Goal: Information Seeking & Learning: Learn about a topic

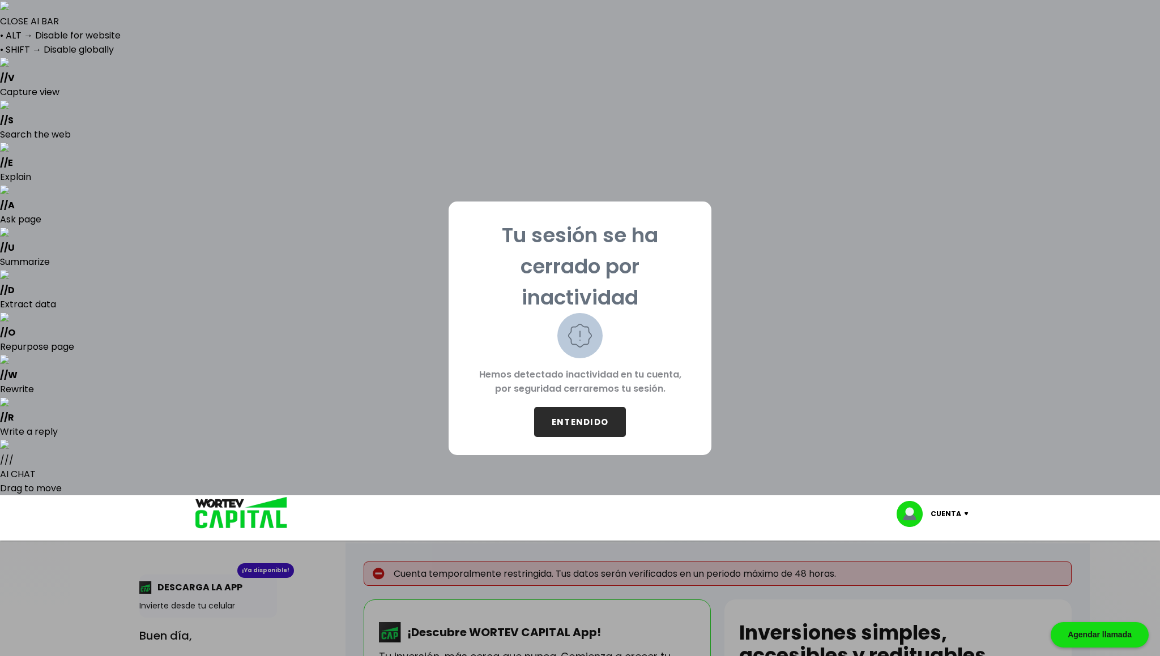
click at [595, 421] on button "ENTENDIDO" at bounding box center [580, 422] width 92 height 30
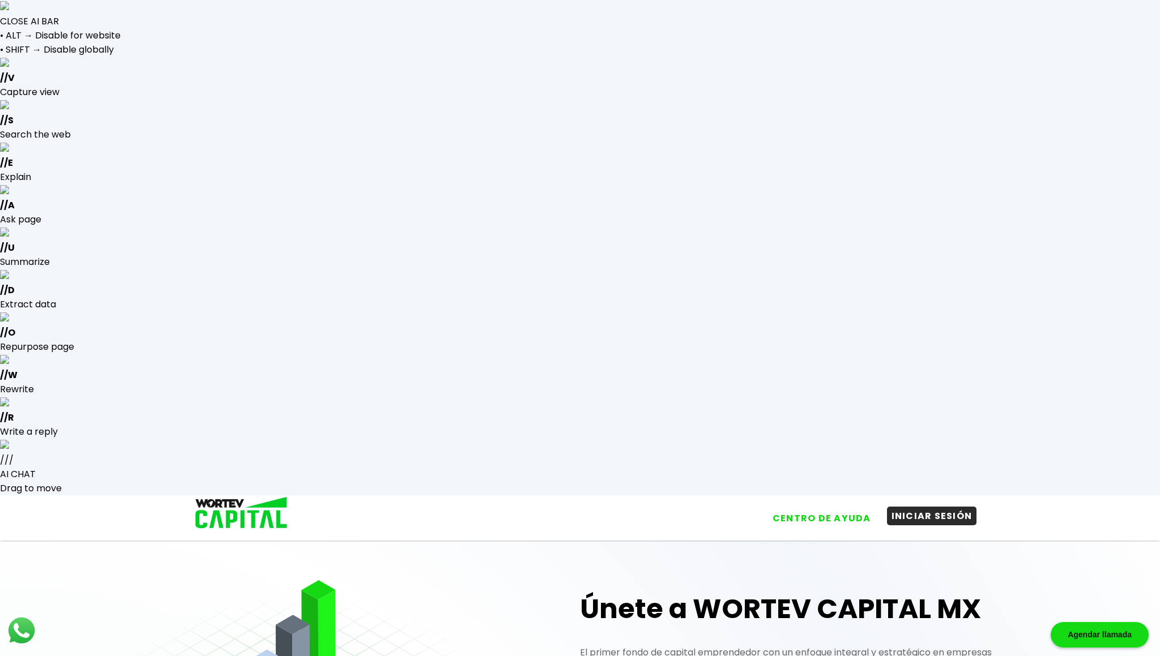
click at [926, 507] on button "INICIAR SESIÓN" at bounding box center [932, 516] width 90 height 19
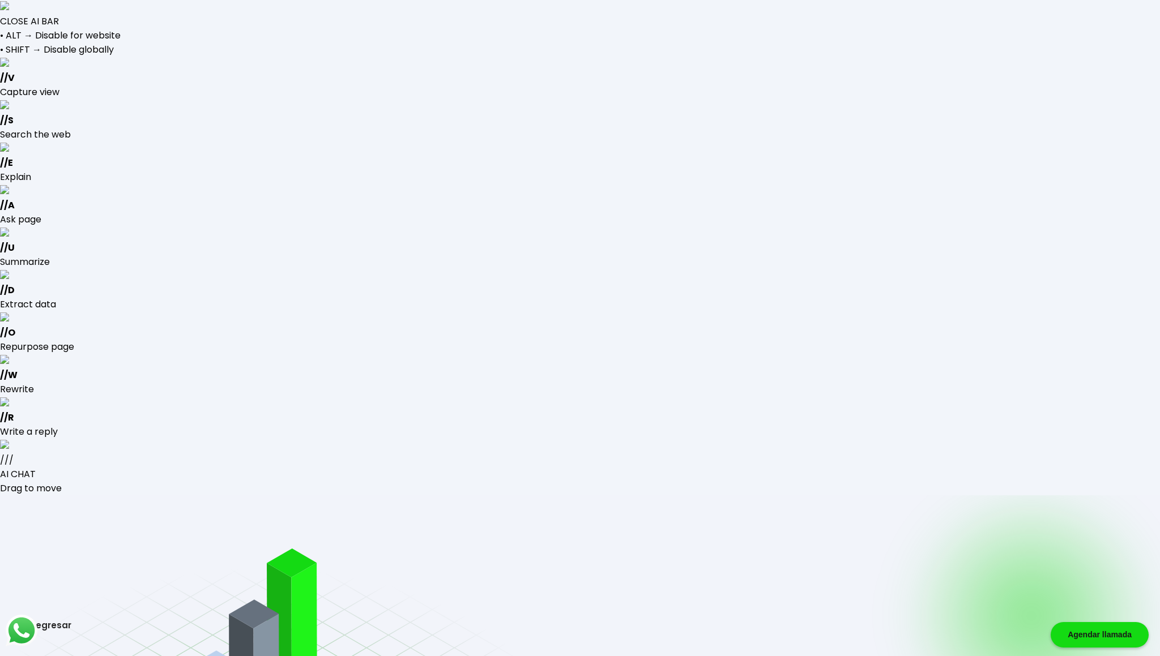
type input "[EMAIL_ADDRESS][DOMAIN_NAME]"
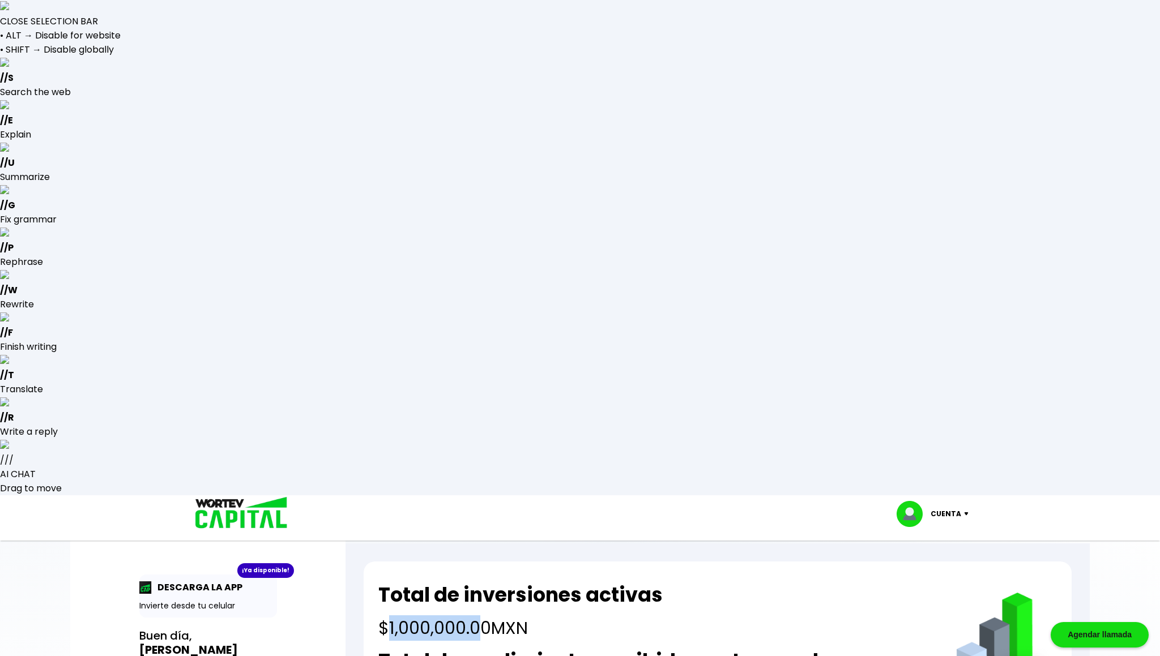
drag, startPoint x: 391, startPoint y: 135, endPoint x: 474, endPoint y: 134, distance: 83.8
click at [474, 615] on h4 "$1,000,000.00 MXN" at bounding box center [520, 627] width 284 height 25
drag, startPoint x: 391, startPoint y: 222, endPoint x: 461, endPoint y: 225, distance: 70.9
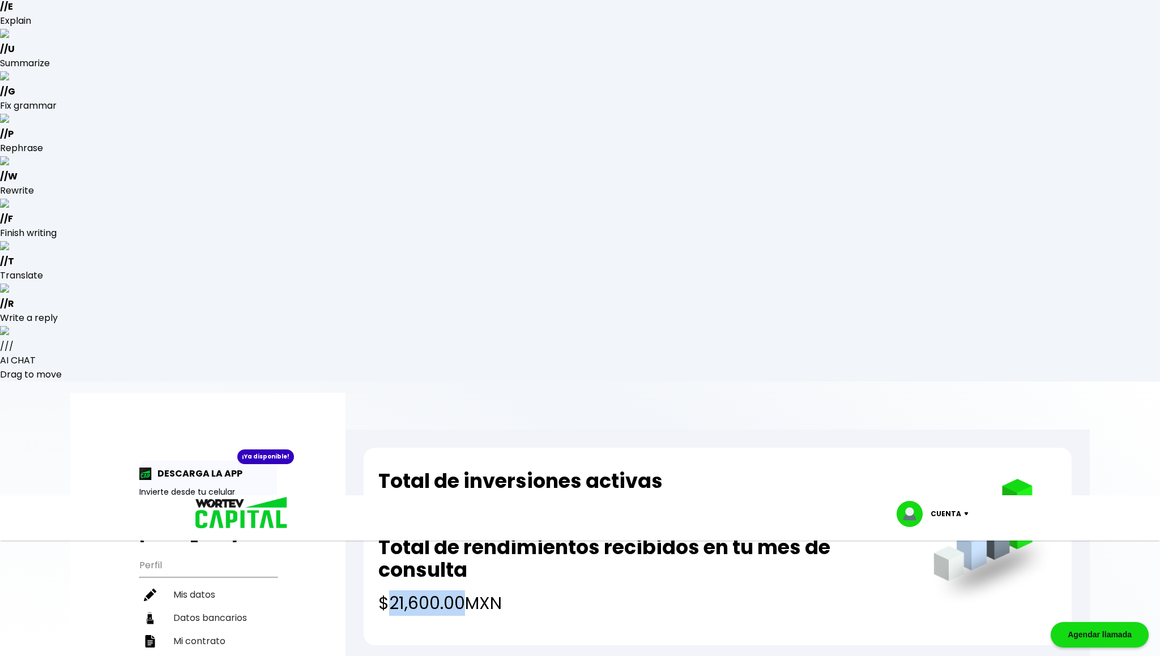
scroll to position [132, 0]
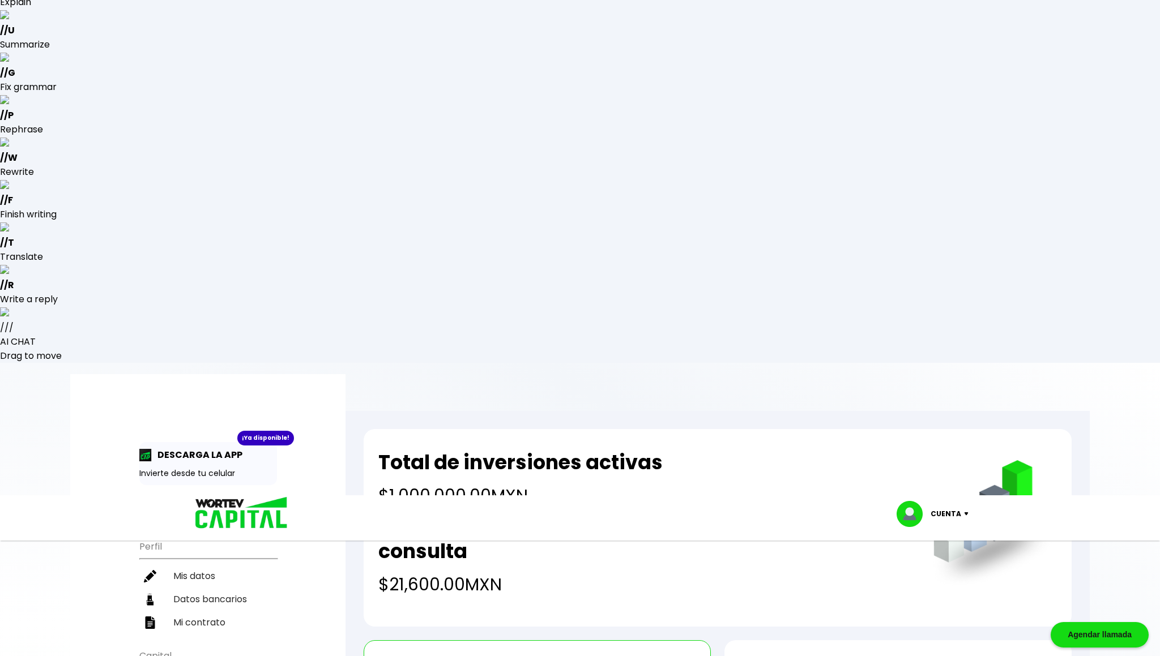
drag, startPoint x: 564, startPoint y: 206, endPoint x: 581, endPoint y: 237, distance: 36.0
drag, startPoint x: 449, startPoint y: 219, endPoint x: 501, endPoint y: 220, distance: 52.1
drag, startPoint x: 446, startPoint y: 219, endPoint x: 494, endPoint y: 219, distance: 47.6
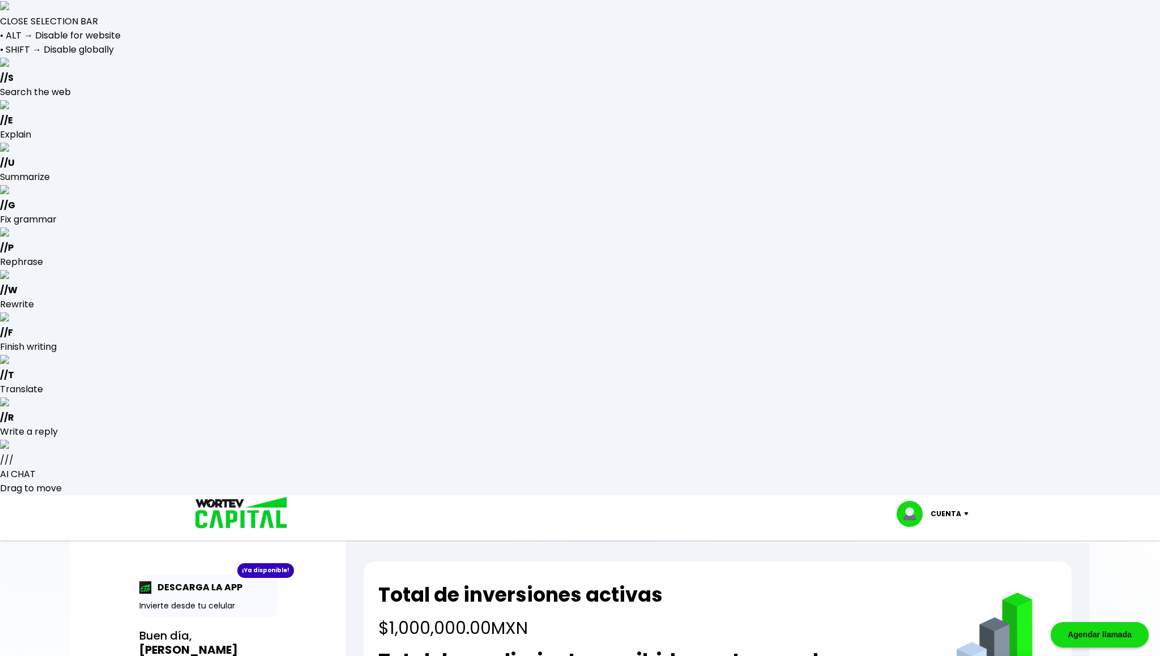
select select "1"
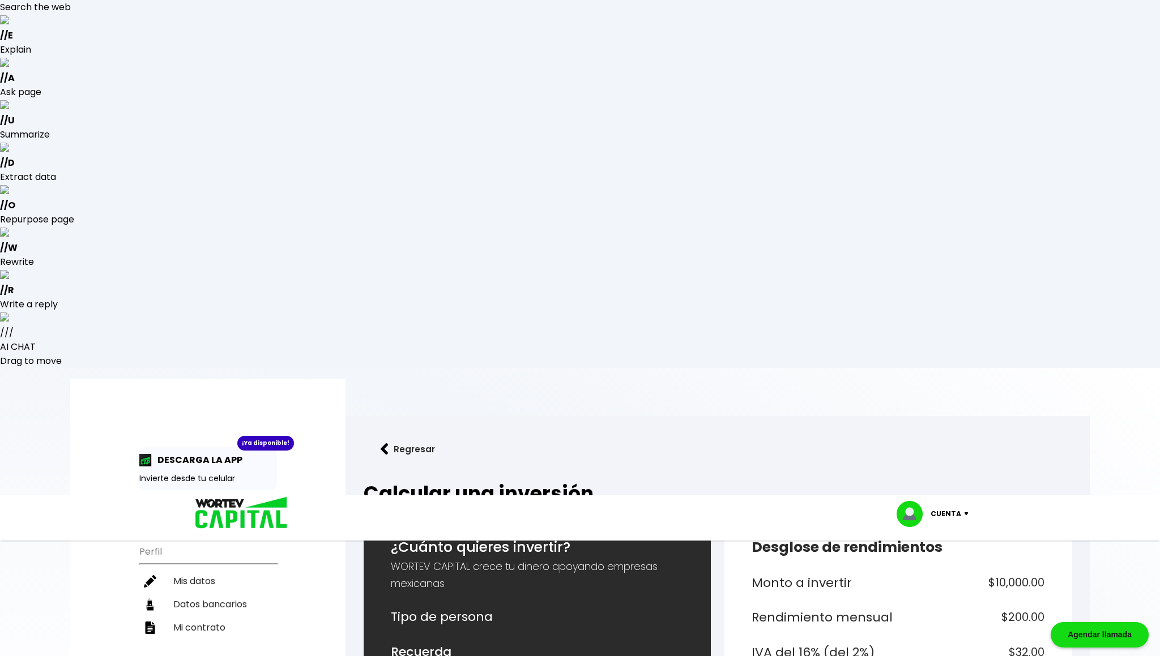
scroll to position [136, 0]
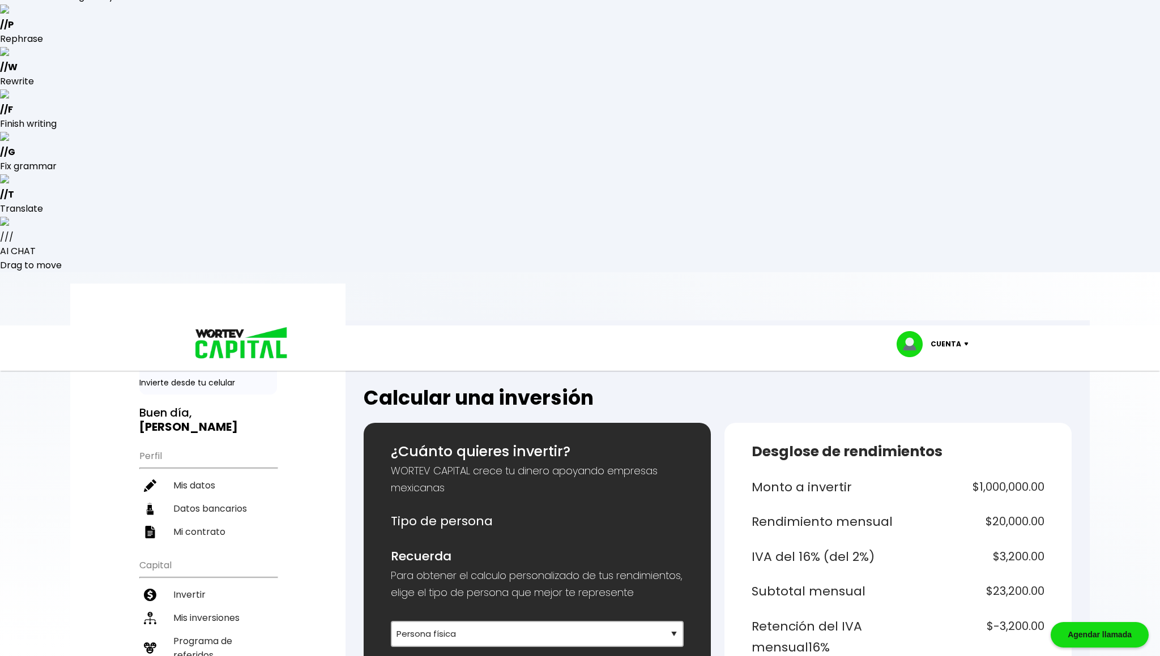
scroll to position [42, 0]
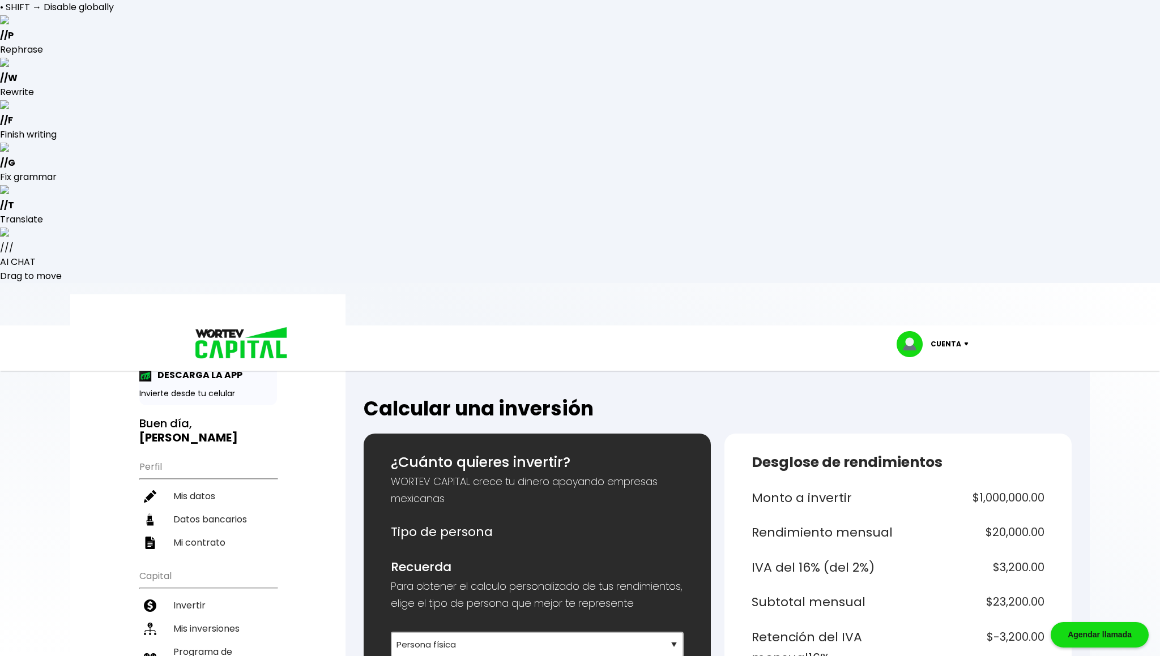
type input "1000000"
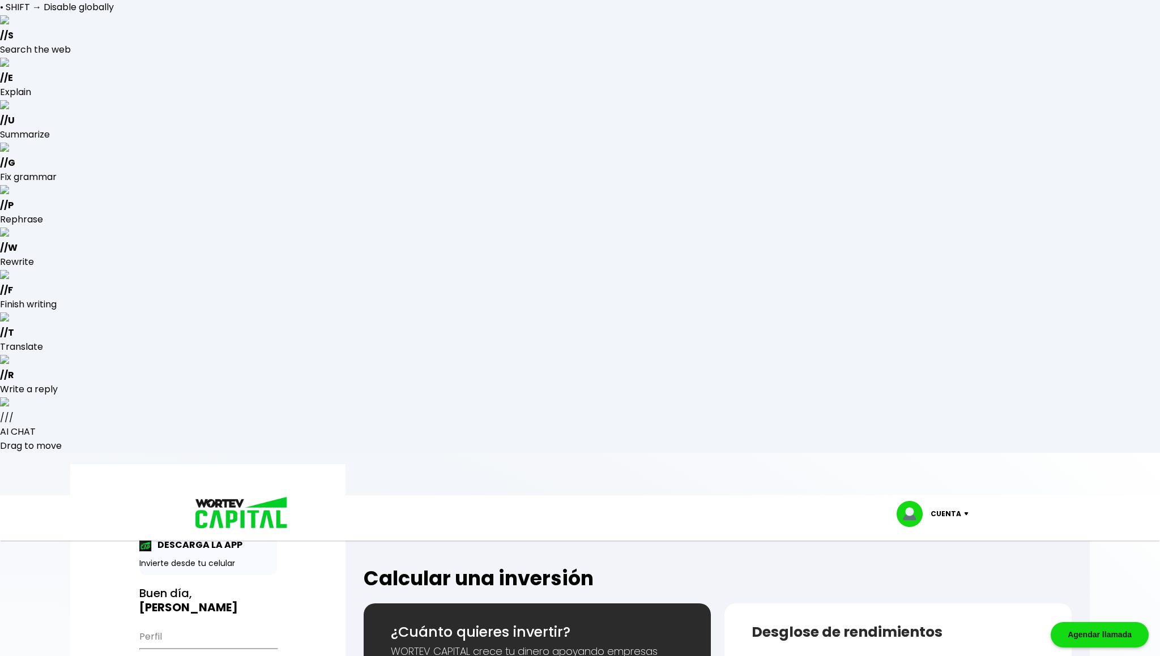
drag, startPoint x: 987, startPoint y: 207, endPoint x: 1028, endPoint y: 207, distance: 40.8
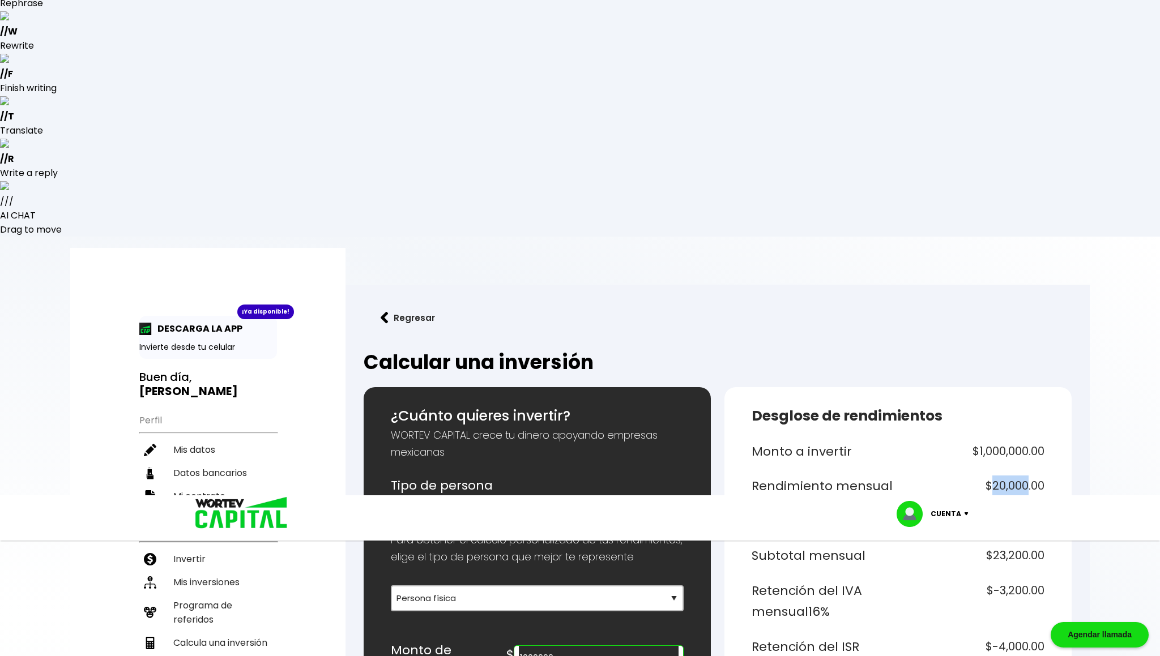
scroll to position [262, 0]
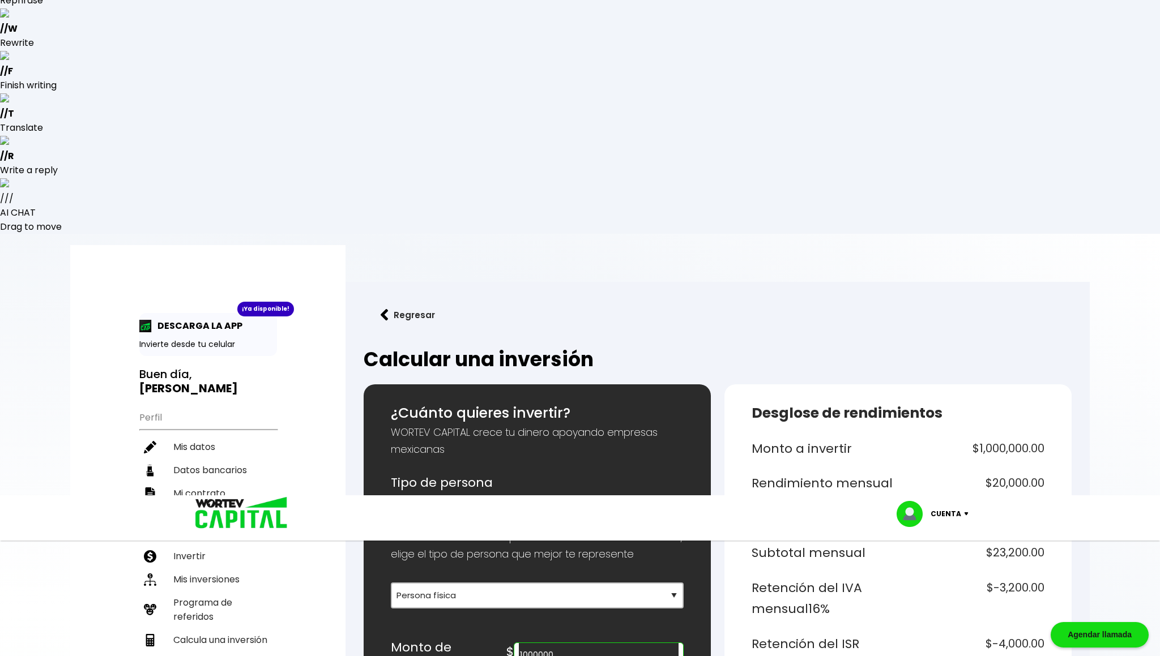
drag, startPoint x: 987, startPoint y: 260, endPoint x: 1055, endPoint y: 260, distance: 68.5
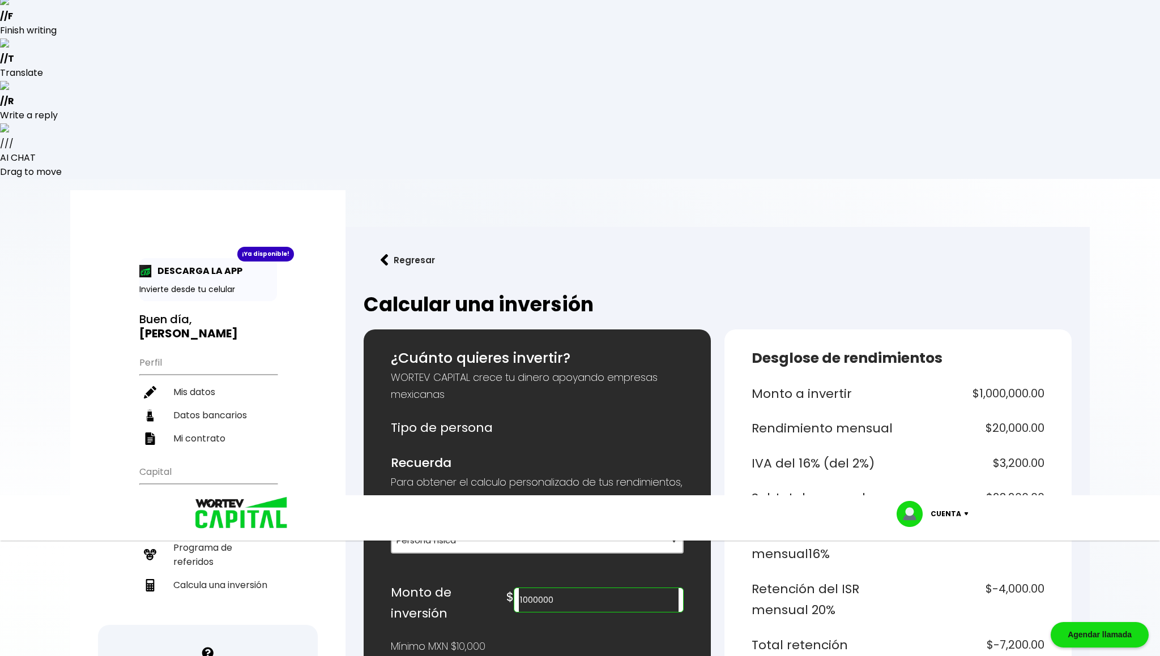
scroll to position [319, 0]
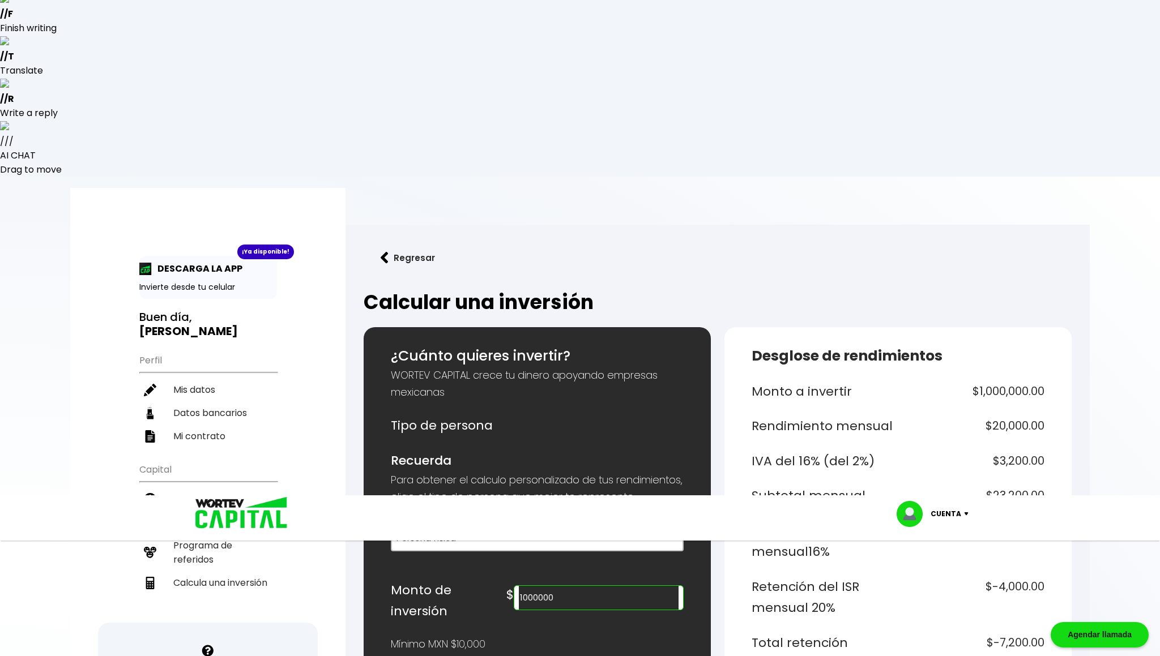
drag, startPoint x: 976, startPoint y: 297, endPoint x: 1045, endPoint y: 298, distance: 68.5
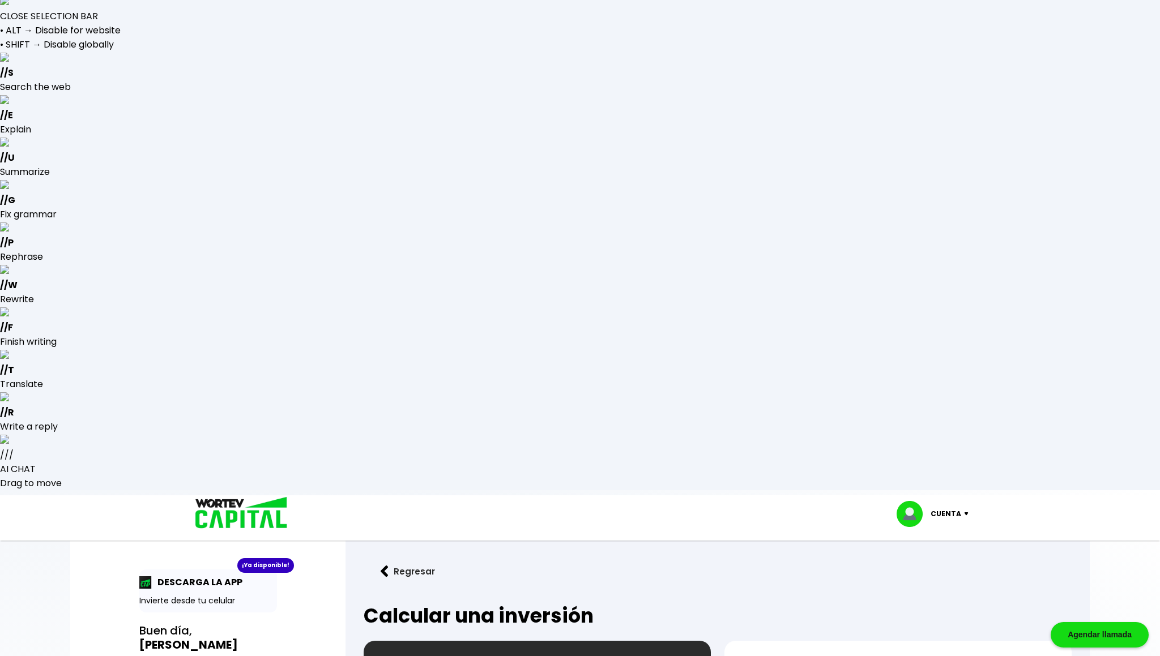
scroll to position [3, 0]
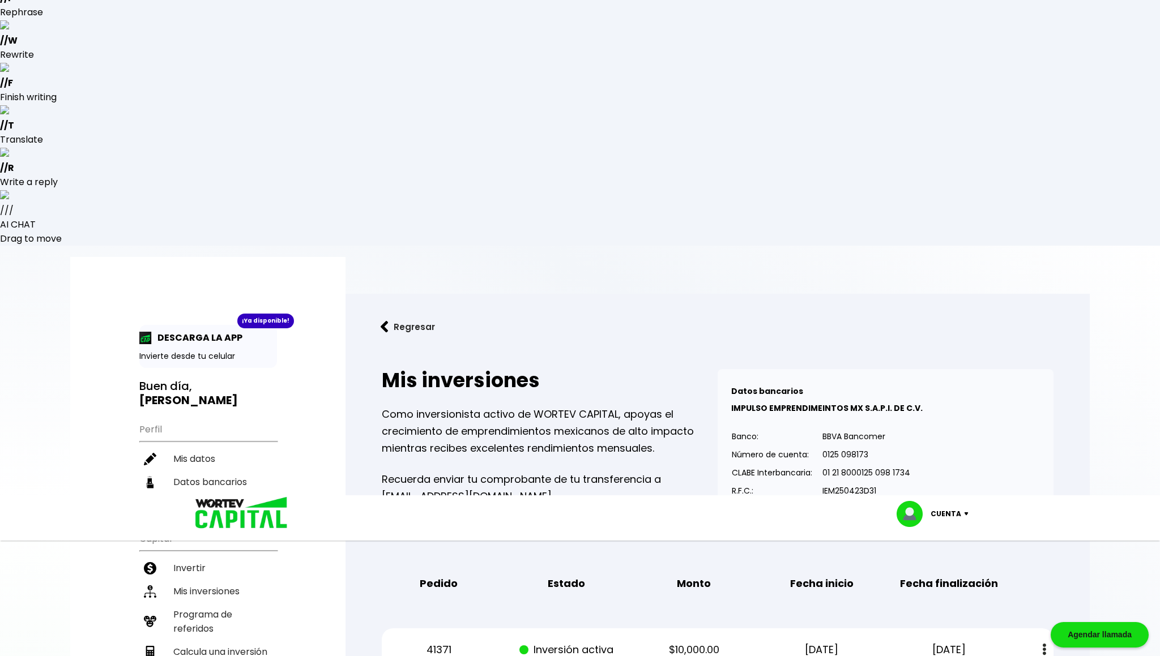
scroll to position [228, 0]
